Goal: Check status: Check status

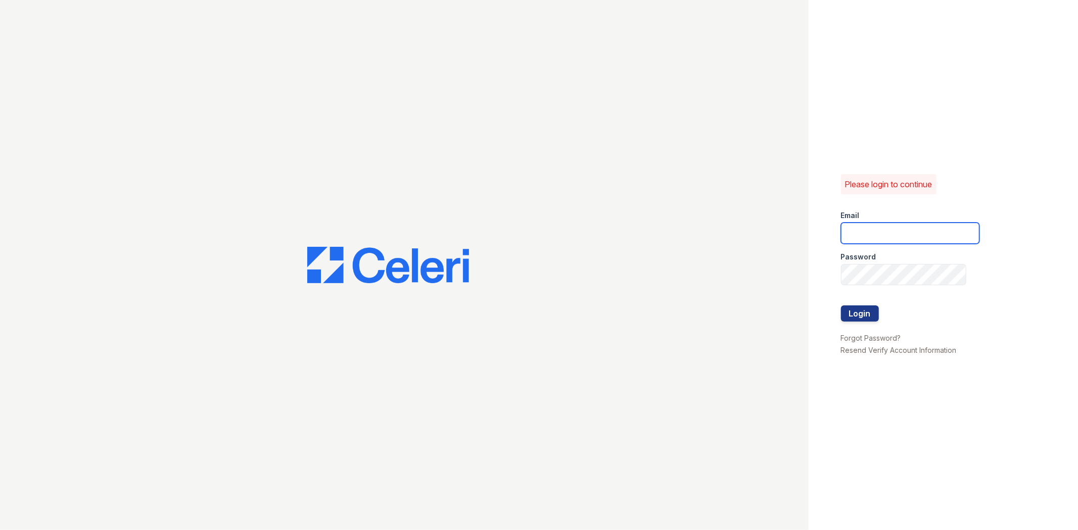
click at [930, 226] on input "email" at bounding box center [910, 233] width 138 height 21
type input "[EMAIL_ADDRESS][DOMAIN_NAME]"
click at [916, 263] on div "Password" at bounding box center [910, 254] width 138 height 20
click at [841, 306] on button "Login" at bounding box center [860, 314] width 38 height 16
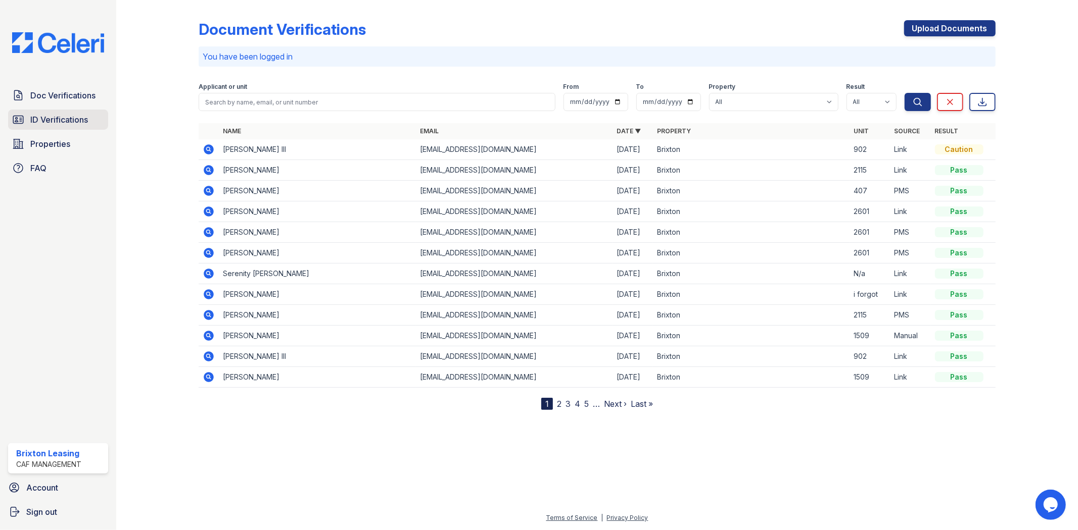
click at [46, 119] on span "ID Verifications" at bounding box center [59, 120] width 58 height 12
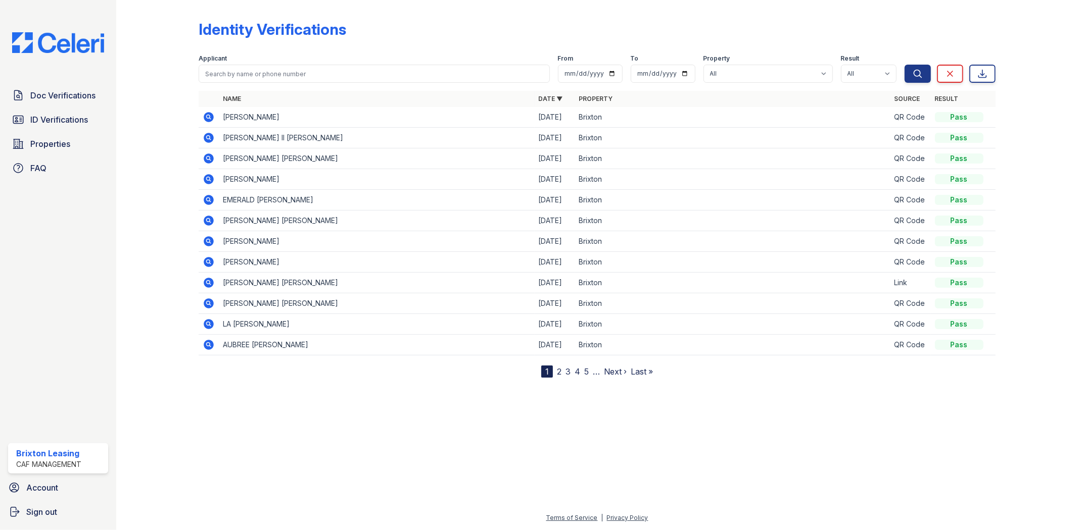
click at [206, 158] on icon at bounding box center [209, 159] width 12 height 12
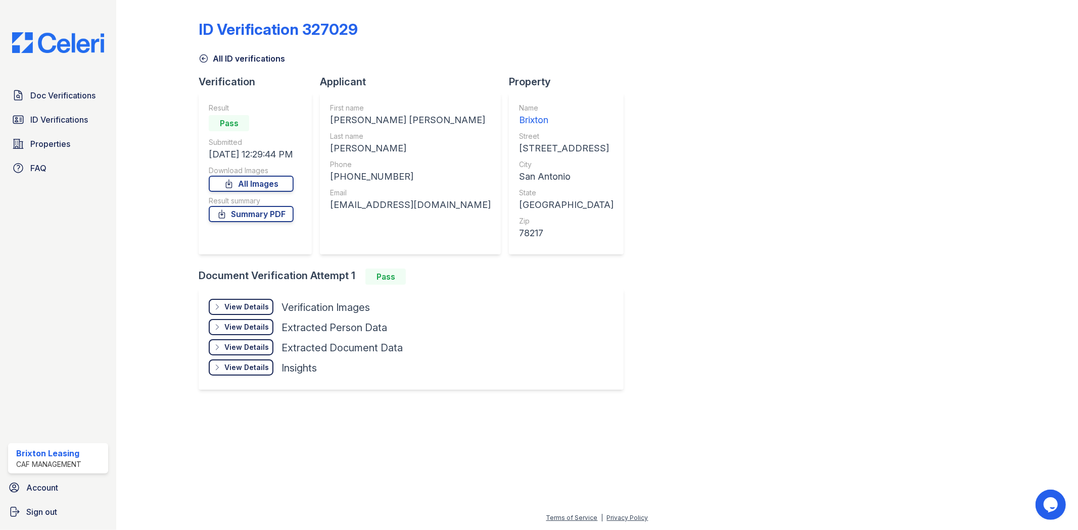
click at [248, 309] on div "View Details" at bounding box center [246, 307] width 44 height 10
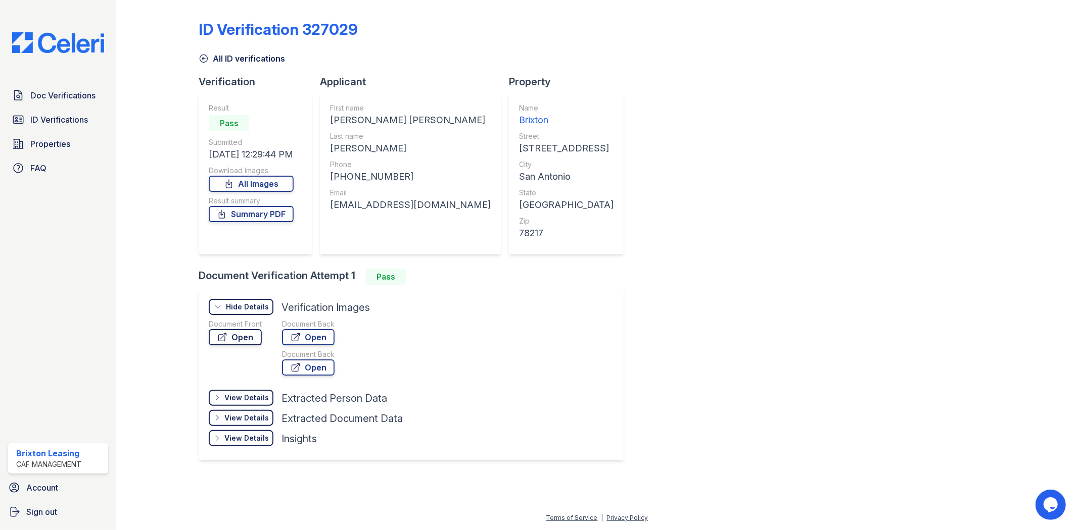
click at [239, 338] on link "Open" at bounding box center [235, 337] width 53 height 16
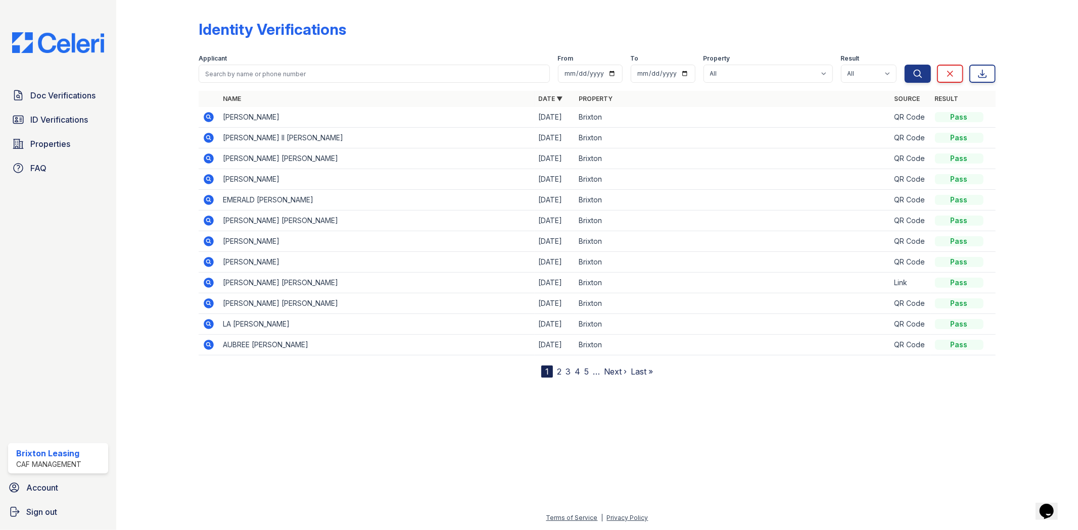
click at [211, 117] on icon at bounding box center [209, 117] width 10 height 10
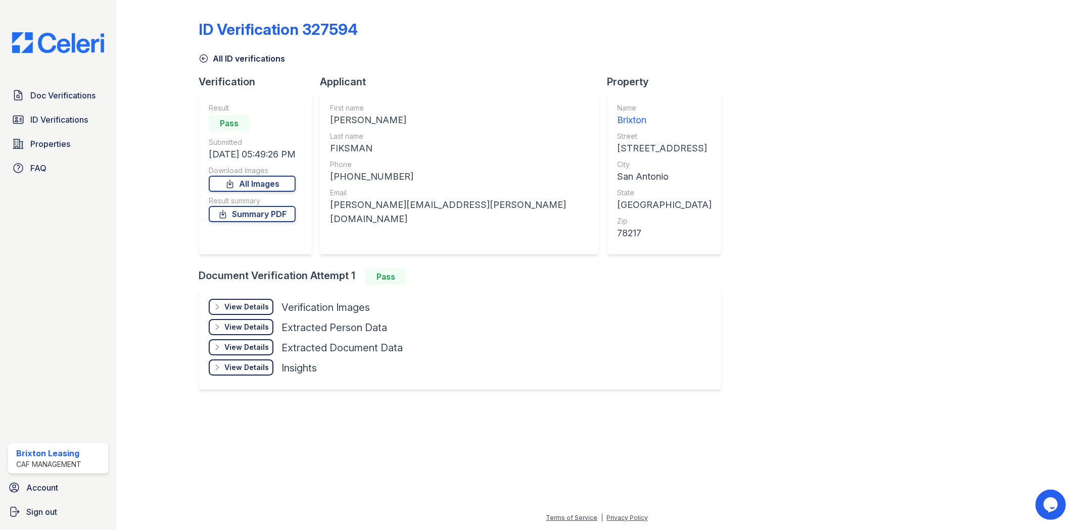
click at [242, 309] on div "View Details" at bounding box center [246, 307] width 44 height 10
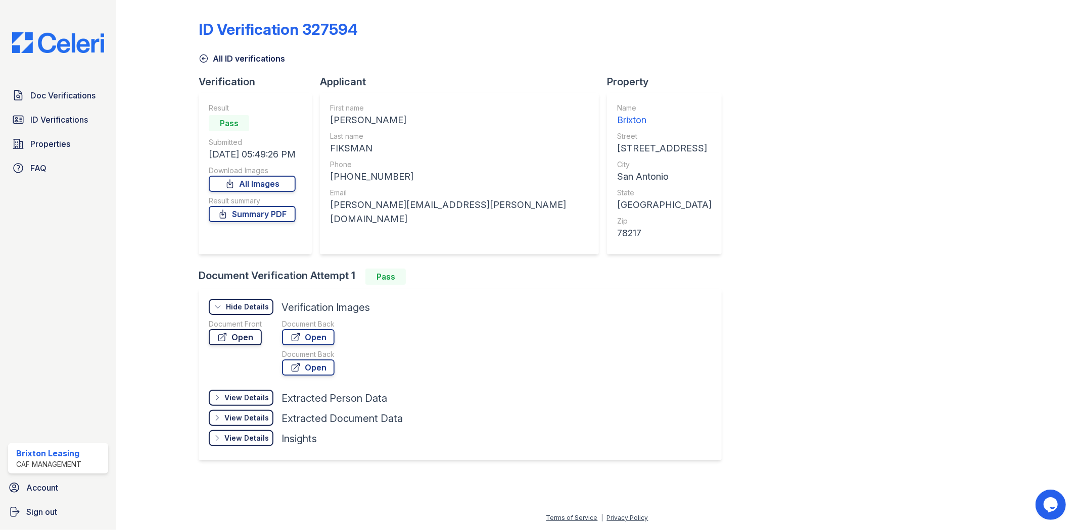
click at [232, 329] on link "Open" at bounding box center [235, 337] width 53 height 16
